Goal: Find specific page/section: Find specific page/section

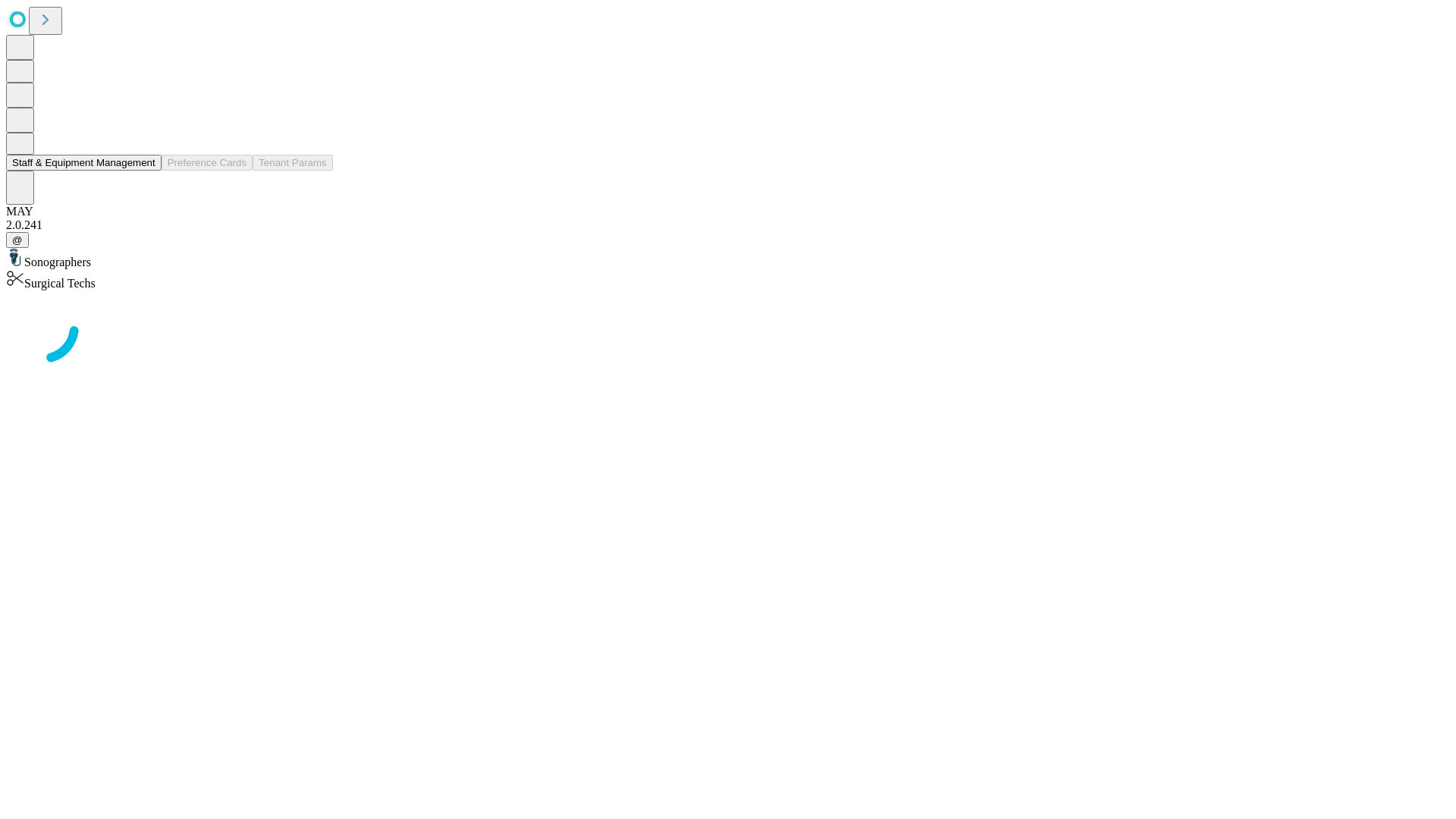
click at [145, 171] on button "Staff & Equipment Management" at bounding box center [83, 162] width 155 height 16
